Goal: Task Accomplishment & Management: Use online tool/utility

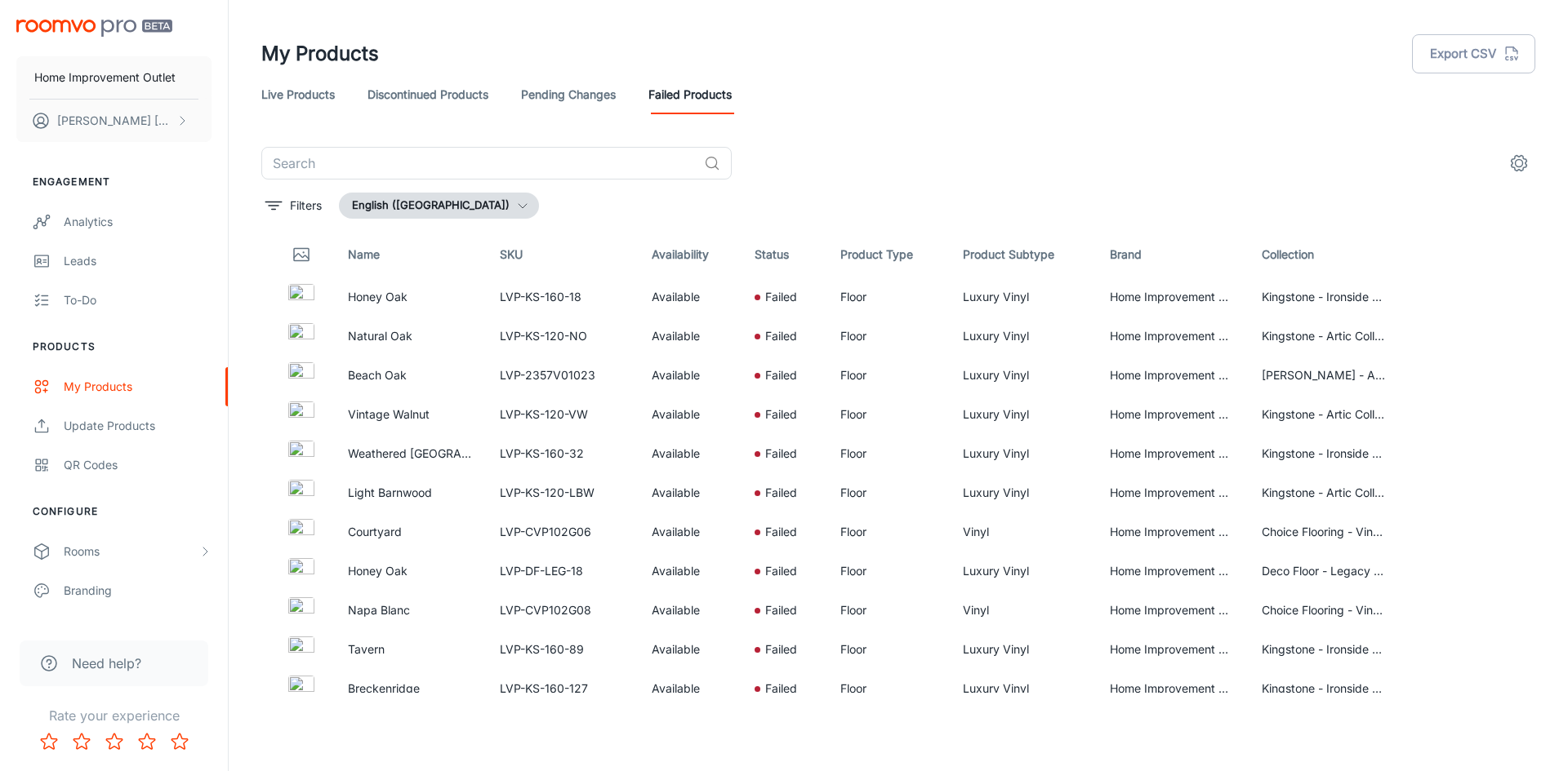
click at [311, 97] on link "Live Products" at bounding box center [298, 94] width 74 height 39
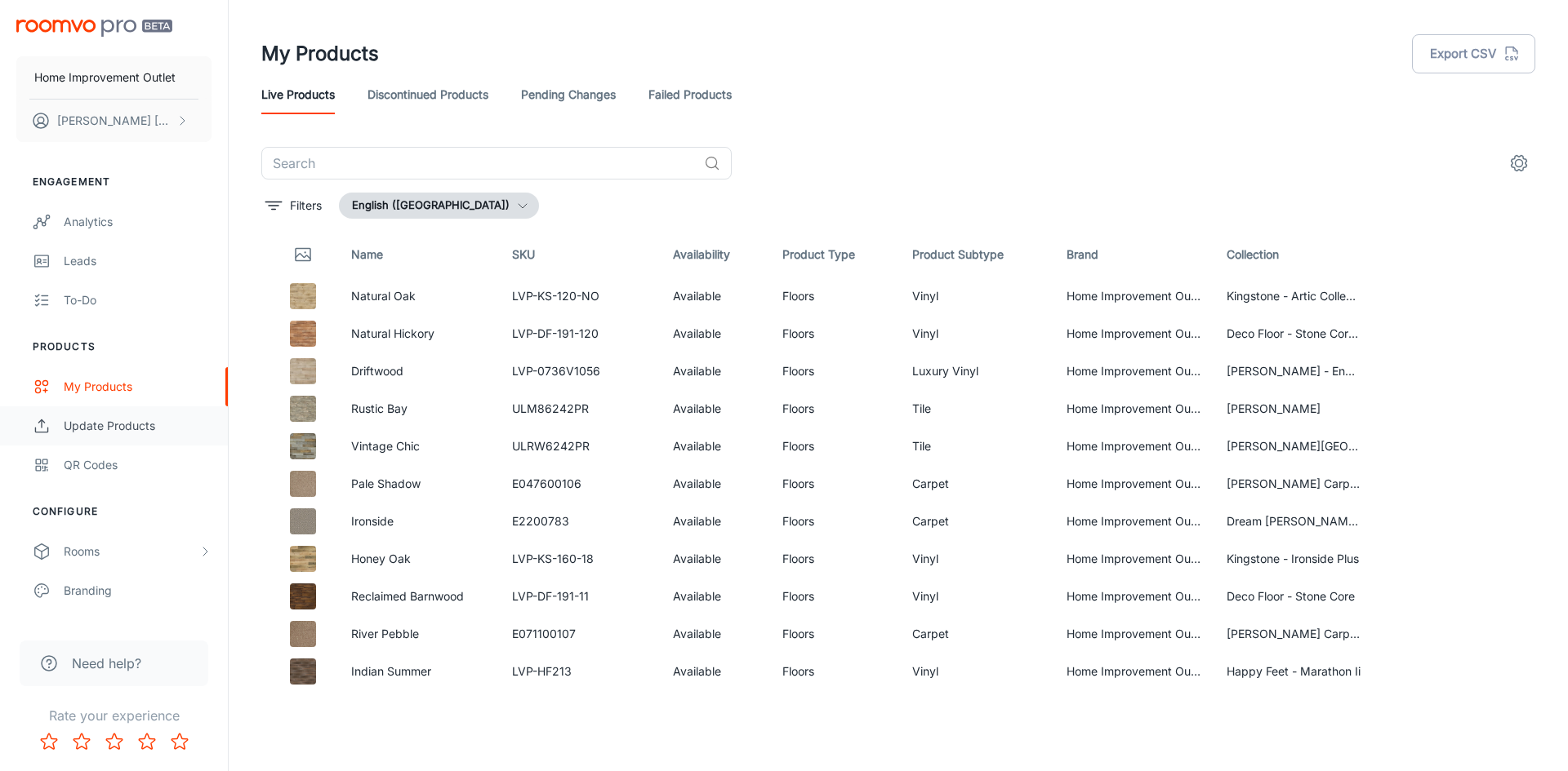
click at [144, 422] on div "Update Products" at bounding box center [138, 426] width 147 height 18
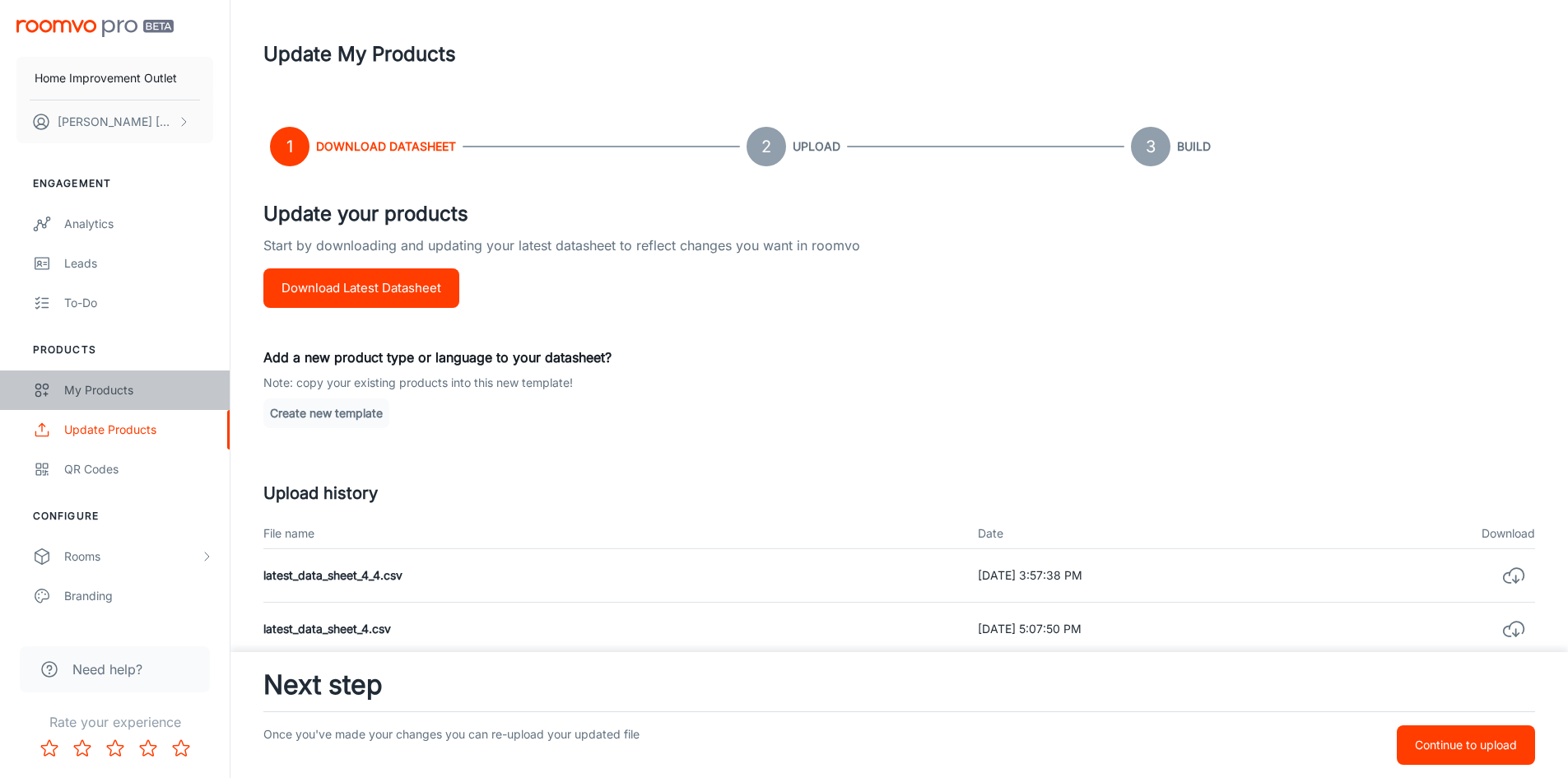
click at [125, 394] on div "My Products" at bounding box center [139, 390] width 149 height 19
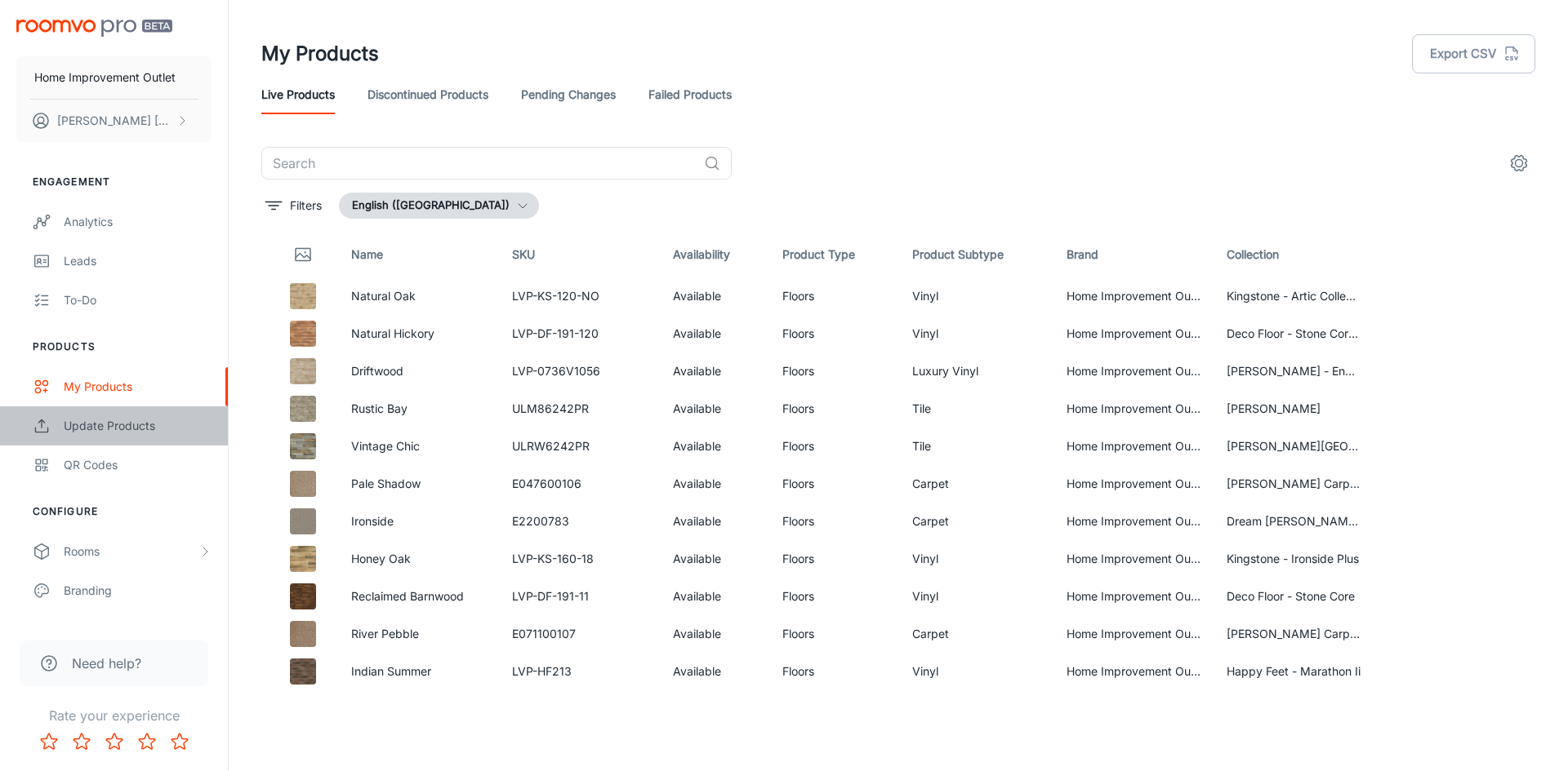
click at [104, 421] on div "Update Products" at bounding box center [138, 426] width 147 height 18
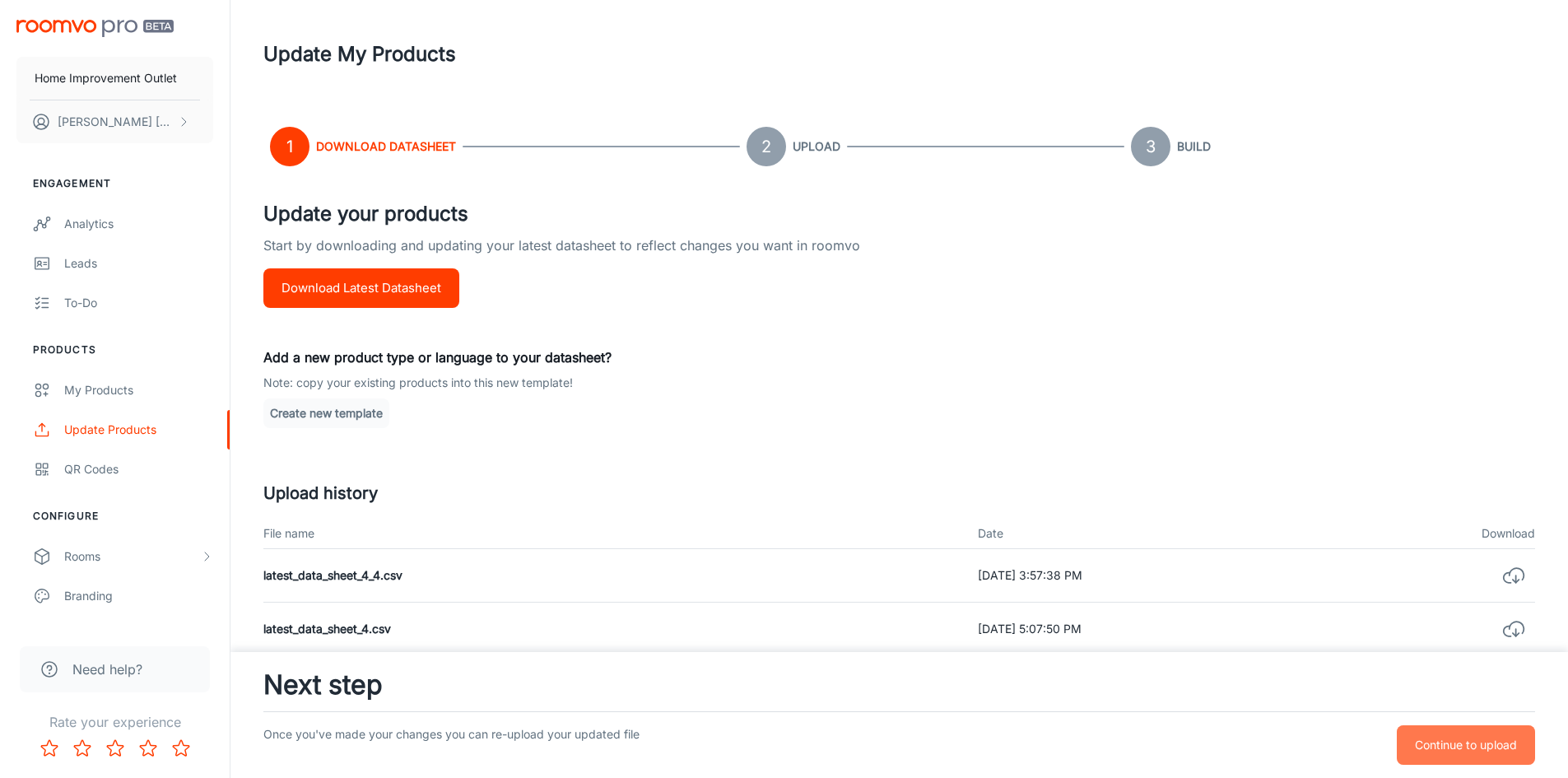
click at [1439, 743] on p "Continue to upload" at bounding box center [1466, 745] width 102 height 19
